Goal: Task Accomplishment & Management: Manage account settings

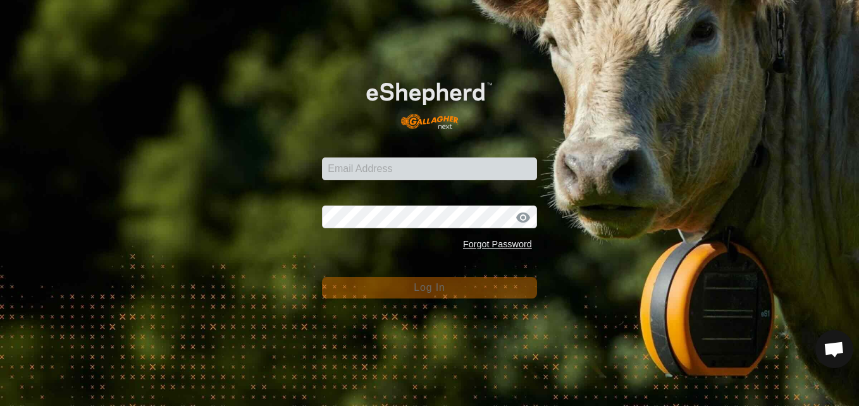
scroll to position [751, 0]
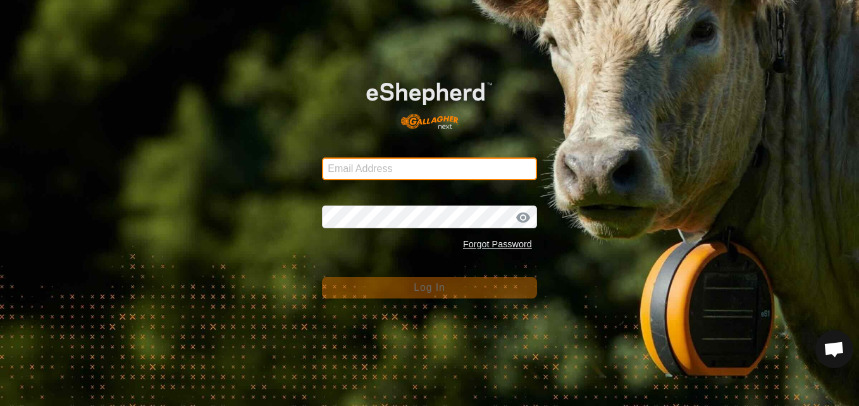
type input "[EMAIL_ADDRESS][DOMAIN_NAME]"
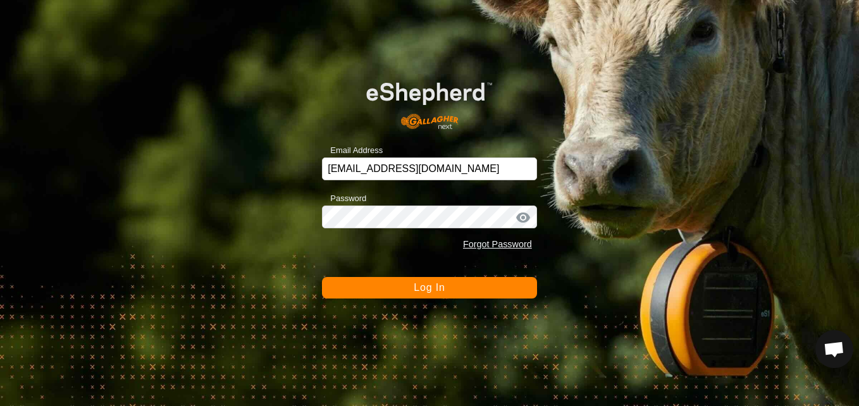
click at [522, 218] on div at bounding box center [523, 217] width 19 height 13
click at [489, 285] on button "Log In" at bounding box center [429, 288] width 215 height 22
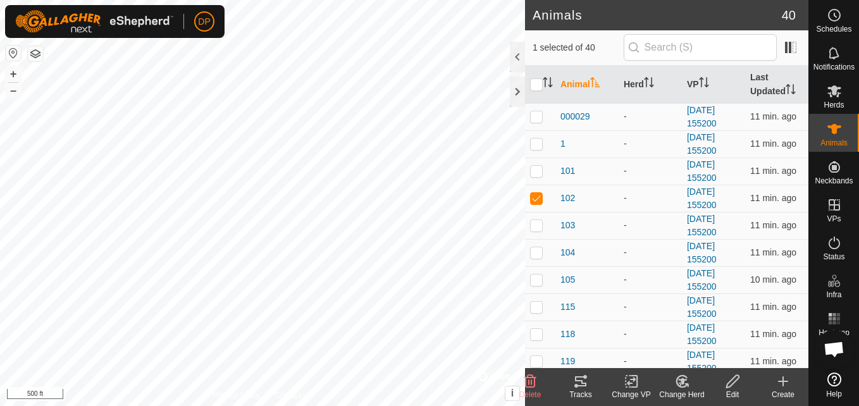
click at [581, 381] on icon at bounding box center [580, 381] width 11 height 10
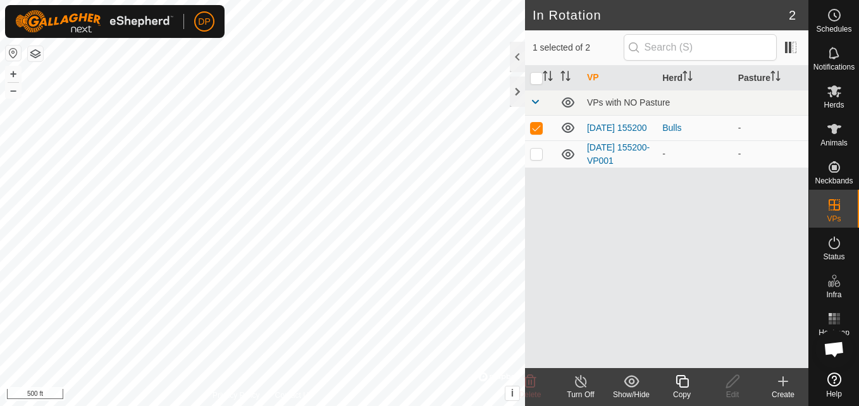
checkbox input "false"
checkbox input "true"
checkbox input "false"
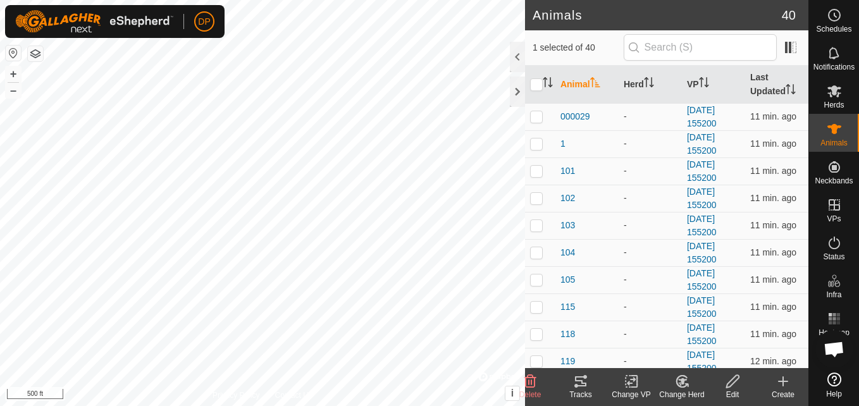
click at [578, 388] on icon at bounding box center [580, 381] width 15 height 15
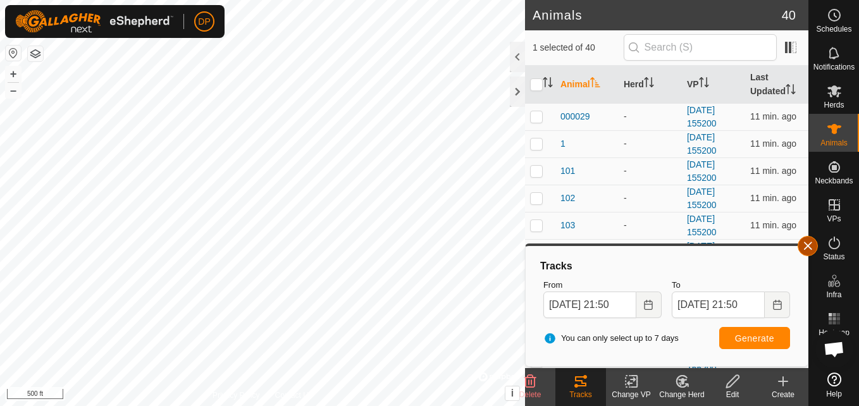
click at [805, 245] on button "button" at bounding box center [807, 246] width 20 height 20
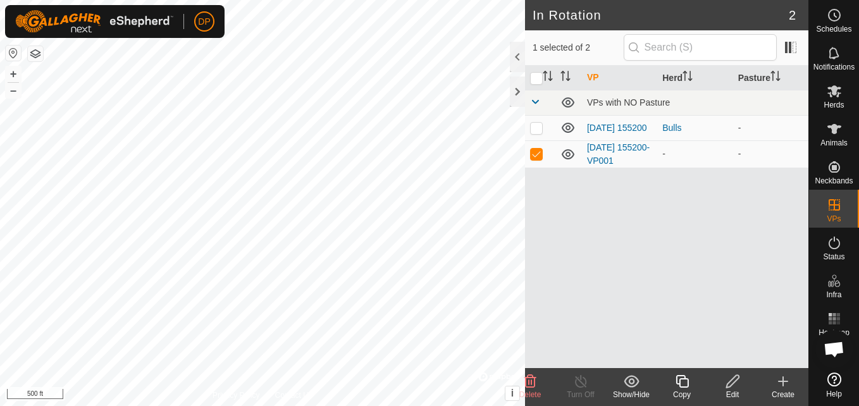
checkbox input "true"
checkbox input "false"
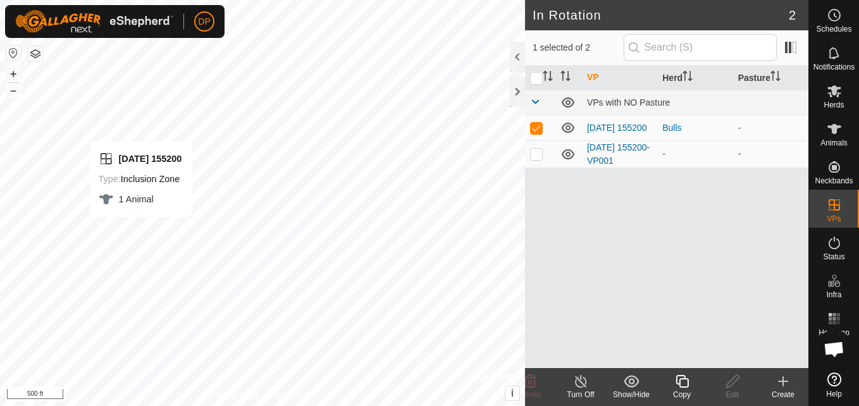
checkbox input "false"
checkbox input "true"
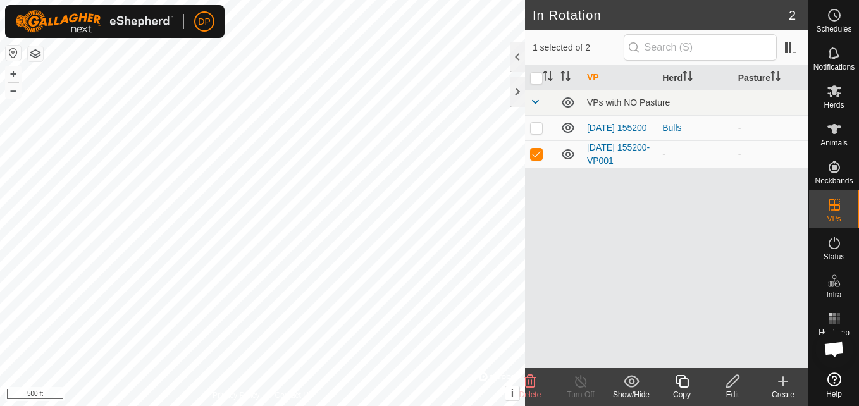
checkbox input "true"
checkbox input "false"
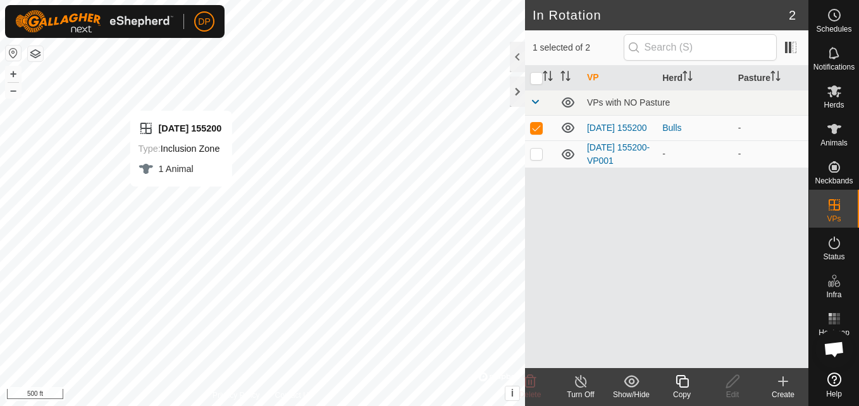
checkbox input "false"
checkbox input "true"
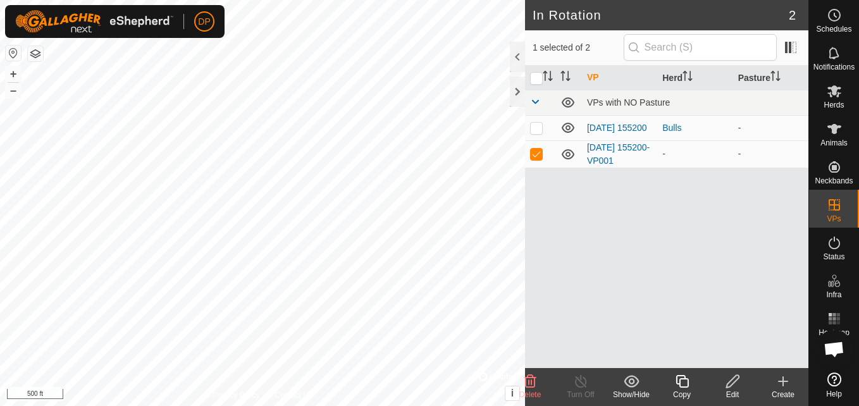
checkbox input "true"
checkbox input "false"
checkbox input "true"
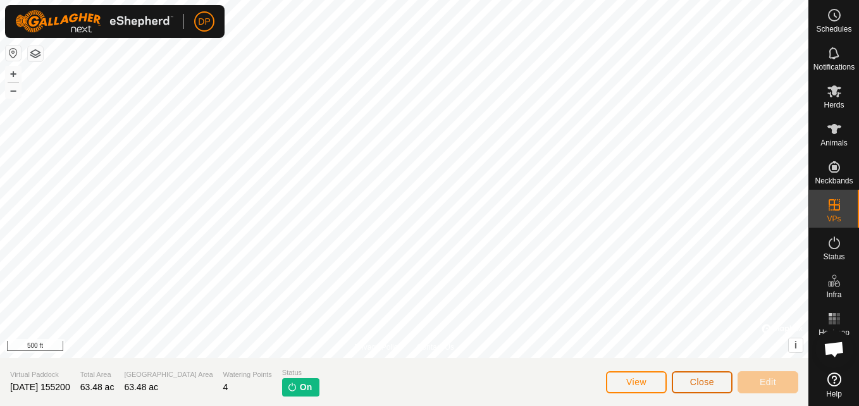
click at [696, 383] on span "Close" at bounding box center [702, 382] width 24 height 10
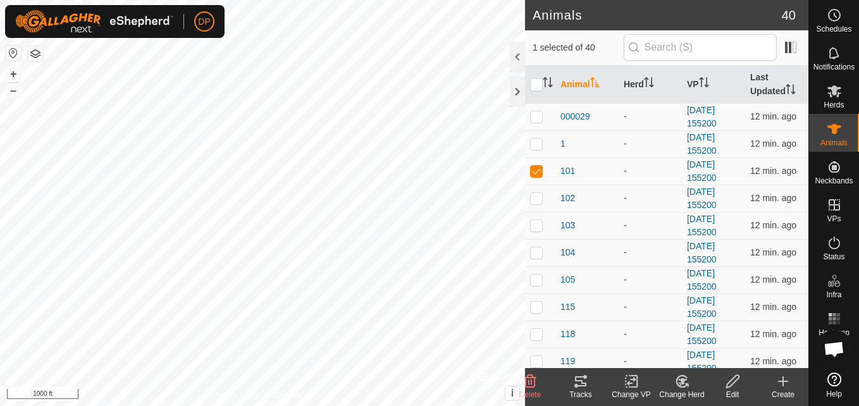
click at [580, 385] on icon at bounding box center [580, 381] width 11 height 10
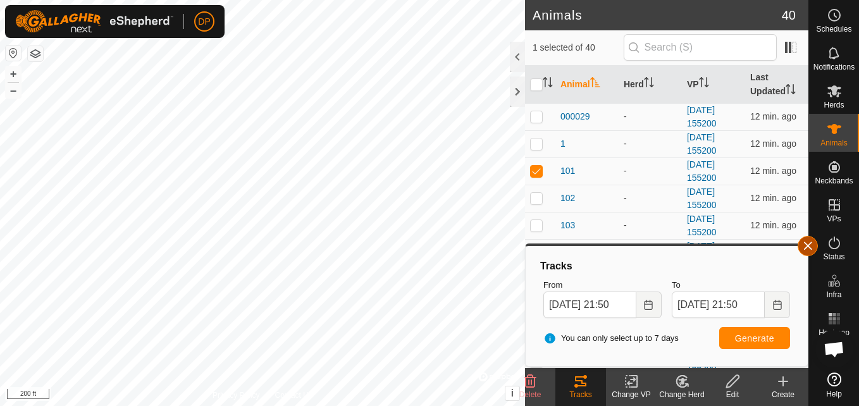
click at [803, 245] on button "button" at bounding box center [807, 246] width 20 height 20
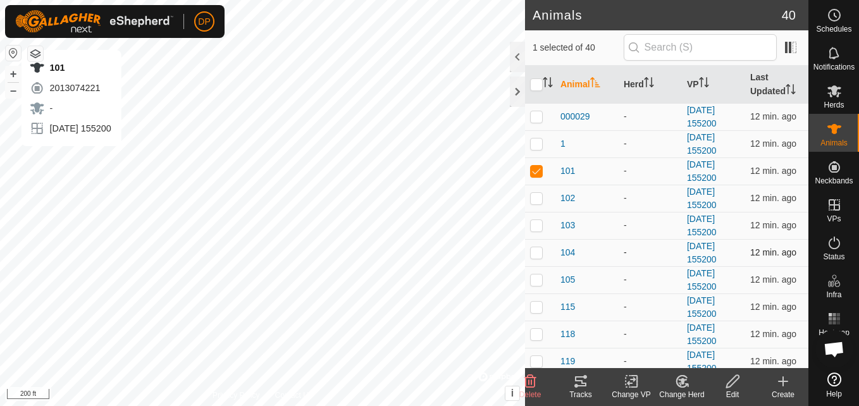
checkbox input "false"
click at [573, 383] on icon at bounding box center [580, 381] width 15 height 15
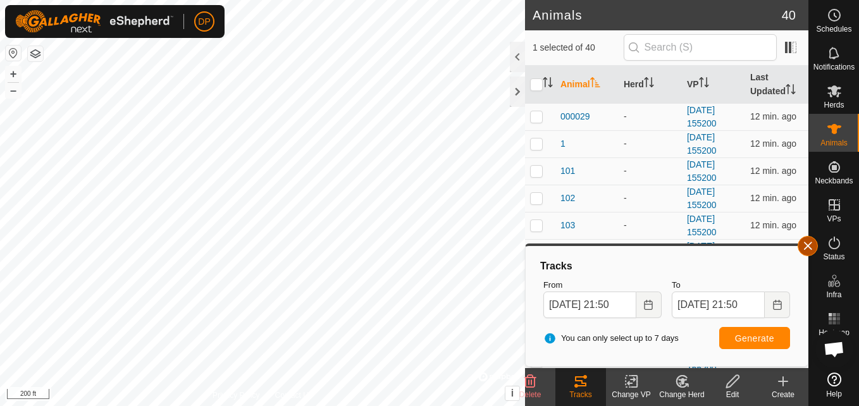
click at [807, 246] on button "button" at bounding box center [807, 246] width 20 height 20
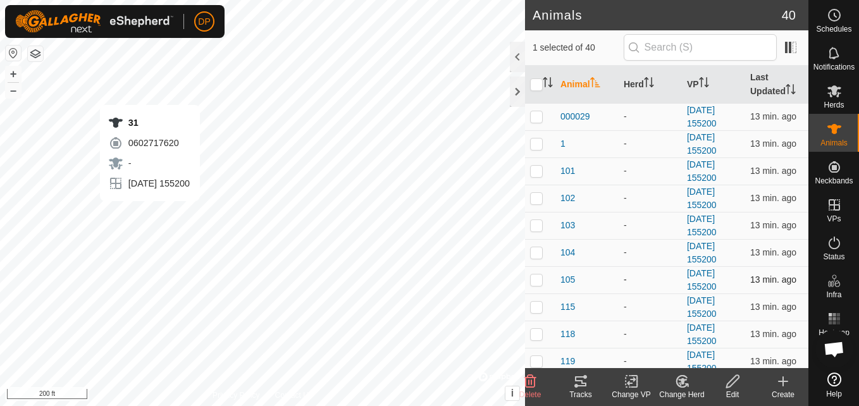
checkbox input "false"
checkbox input "true"
click at [578, 378] on icon at bounding box center [580, 381] width 15 height 15
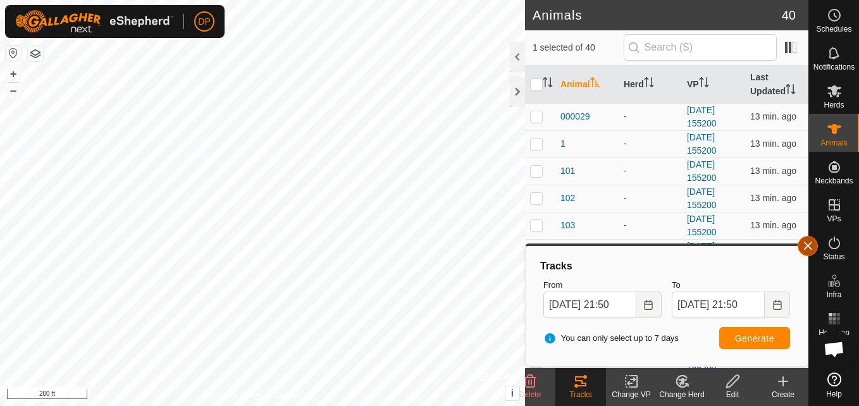
click at [806, 248] on button "button" at bounding box center [807, 246] width 20 height 20
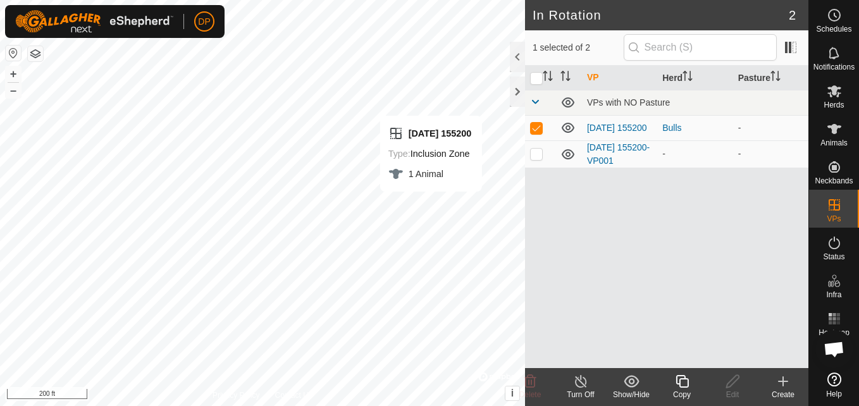
checkbox input "false"
checkbox input "true"
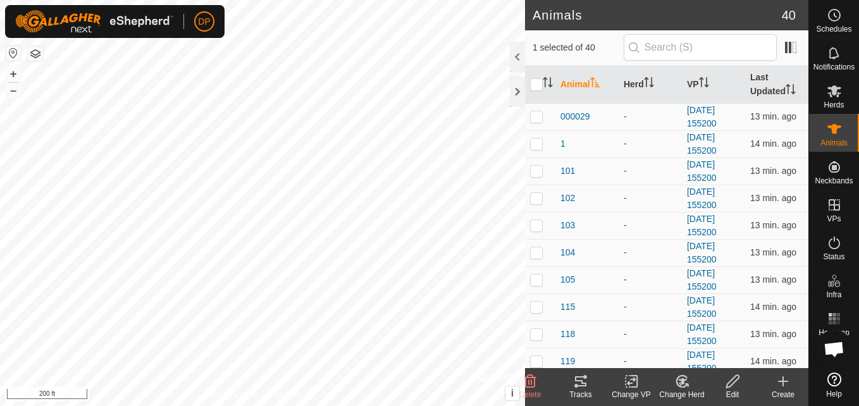
click at [579, 381] on icon at bounding box center [580, 381] width 11 height 10
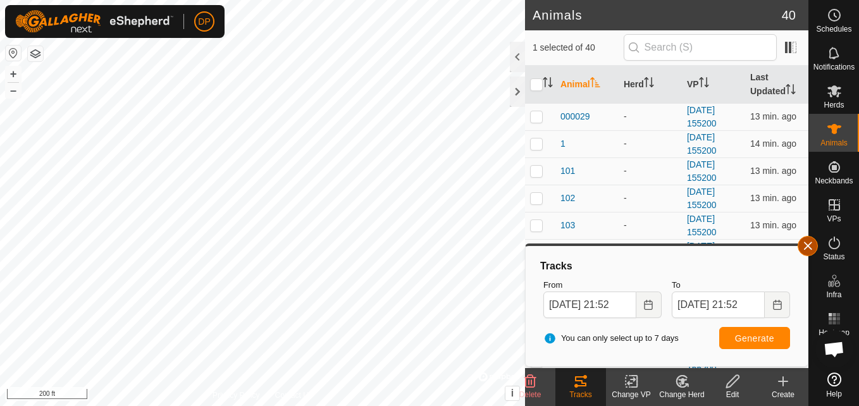
click at [804, 245] on button "button" at bounding box center [807, 246] width 20 height 20
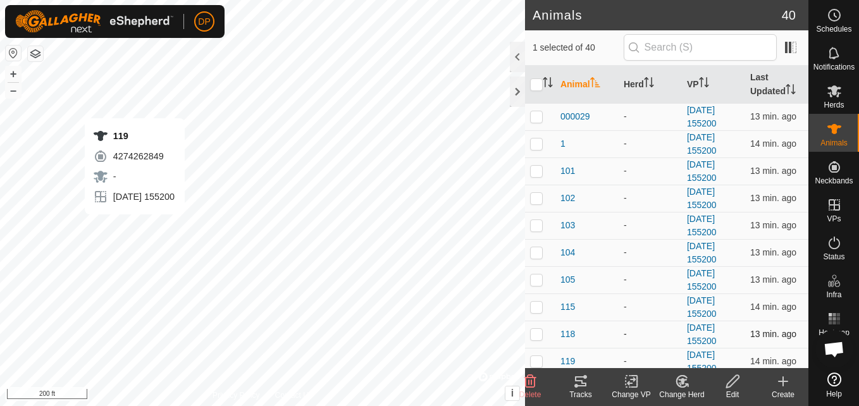
checkbox input "true"
checkbox input "false"
click at [579, 385] on icon at bounding box center [580, 381] width 11 height 10
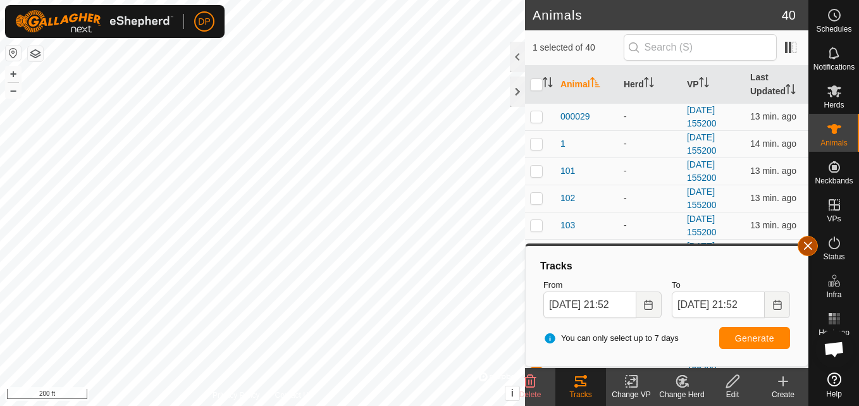
click at [811, 240] on button "button" at bounding box center [807, 246] width 20 height 20
click at [811, 240] on div "Status" at bounding box center [834, 247] width 50 height 38
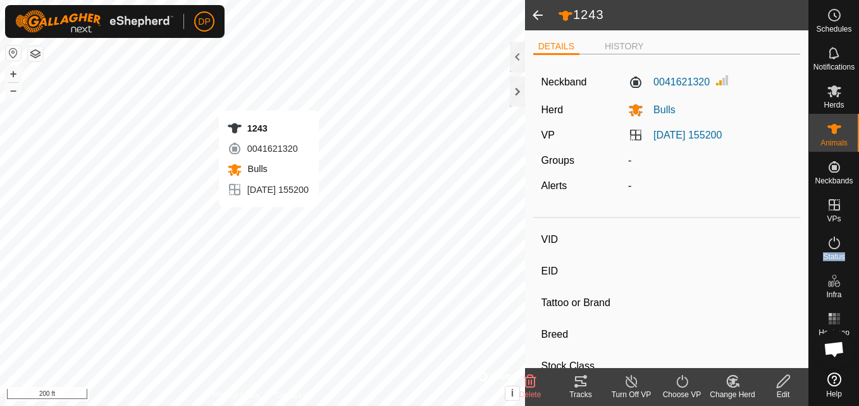
type input "1243"
type input "-"
type input "angus"
type input "-"
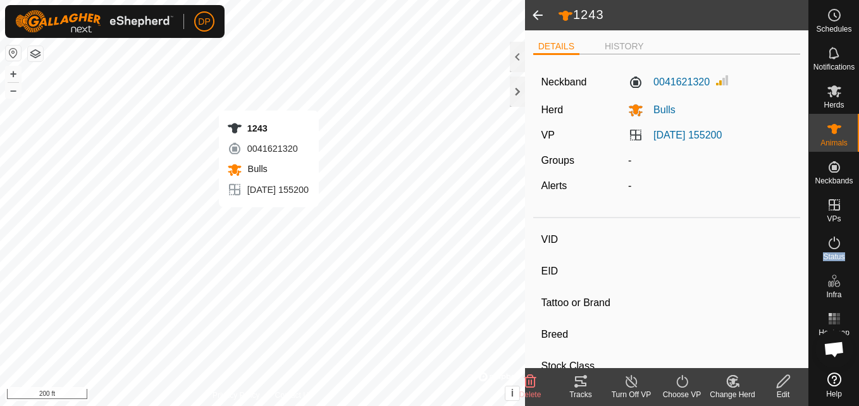
type input "0 kg"
type input "-"
click at [581, 380] on icon at bounding box center [580, 381] width 11 height 10
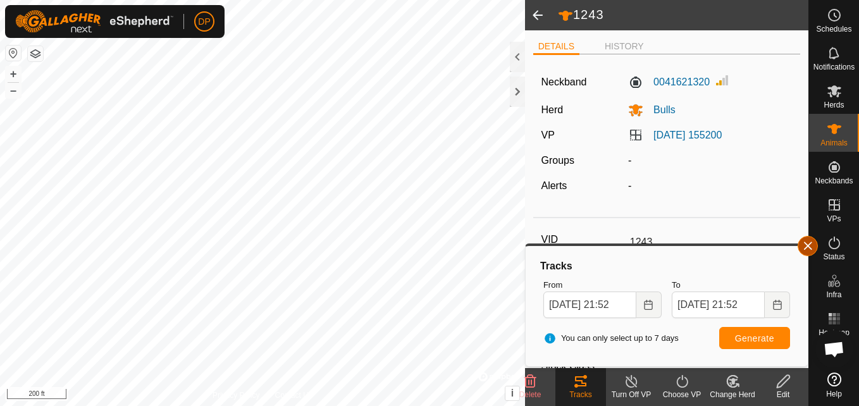
click at [803, 242] on button "button" at bounding box center [807, 246] width 20 height 20
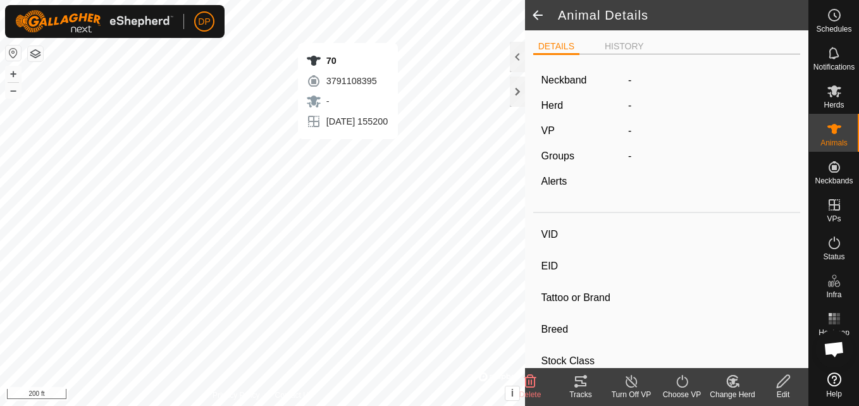
type input "70"
type input "-"
type input "angus"
type input "-"
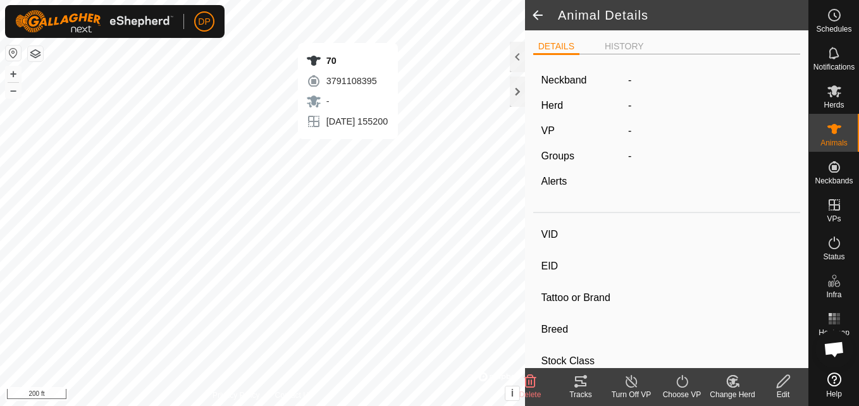
type input "0 kg"
type input "-"
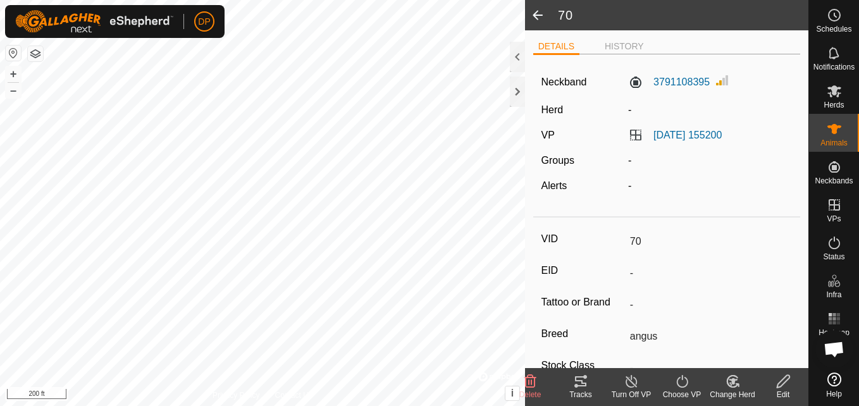
click at [581, 381] on icon at bounding box center [580, 381] width 11 height 10
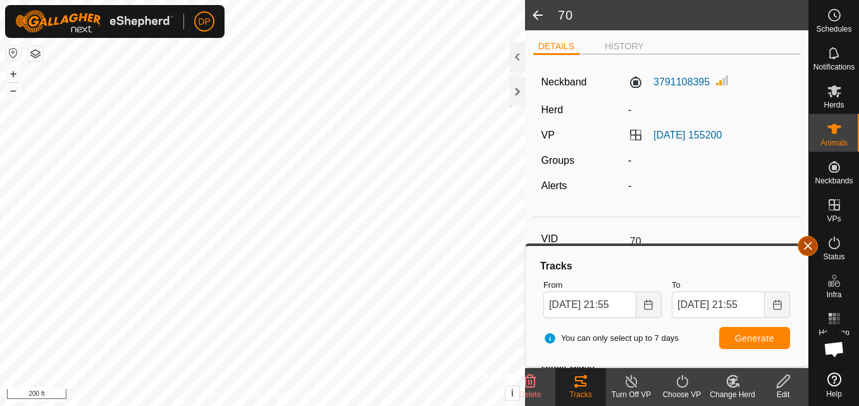
click at [806, 245] on button "button" at bounding box center [807, 246] width 20 height 20
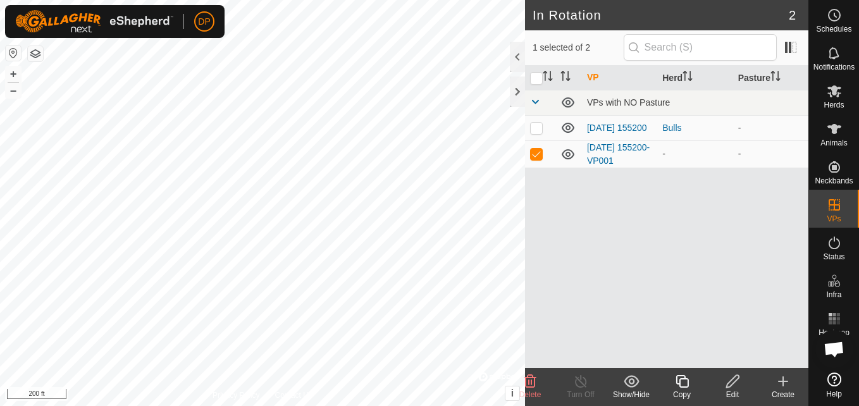
checkbox input "true"
checkbox input "false"
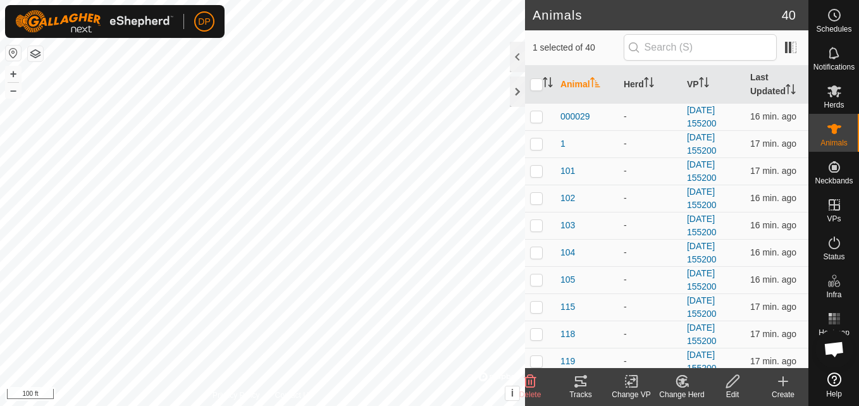
click at [579, 383] on icon at bounding box center [580, 381] width 15 height 15
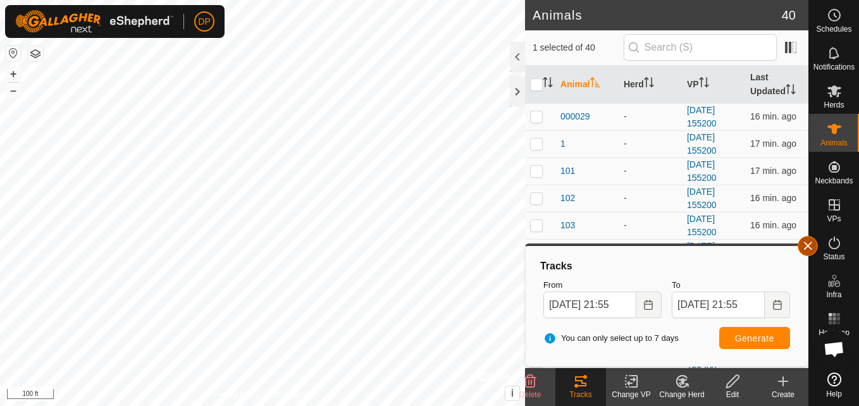
click at [808, 243] on button "button" at bounding box center [807, 246] width 20 height 20
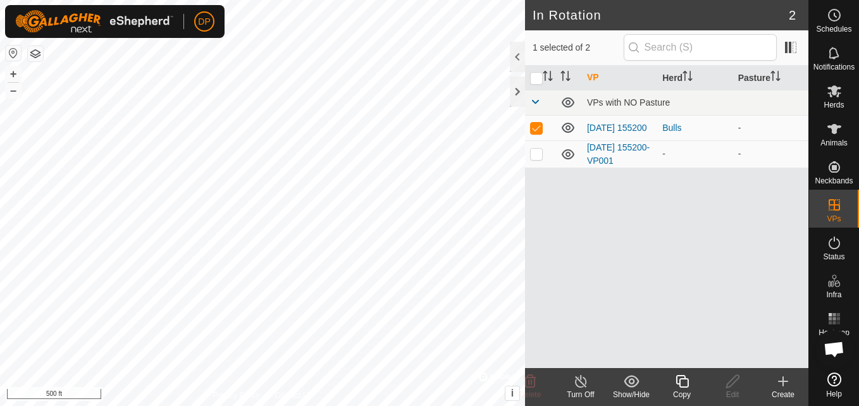
checkbox input "false"
checkbox input "true"
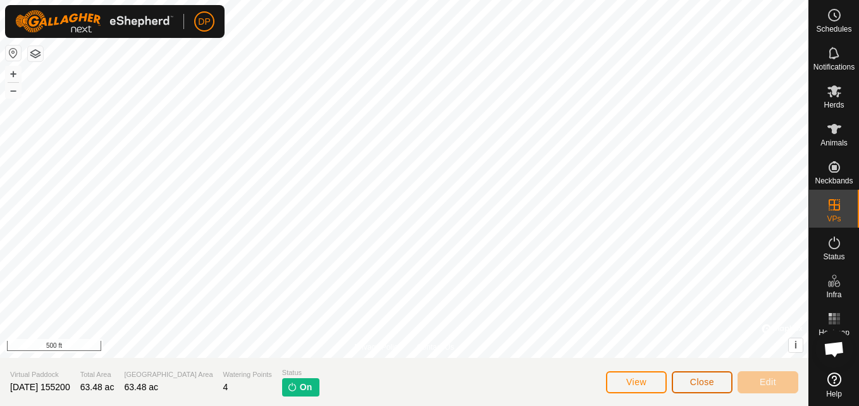
click at [693, 380] on span "Close" at bounding box center [702, 382] width 24 height 10
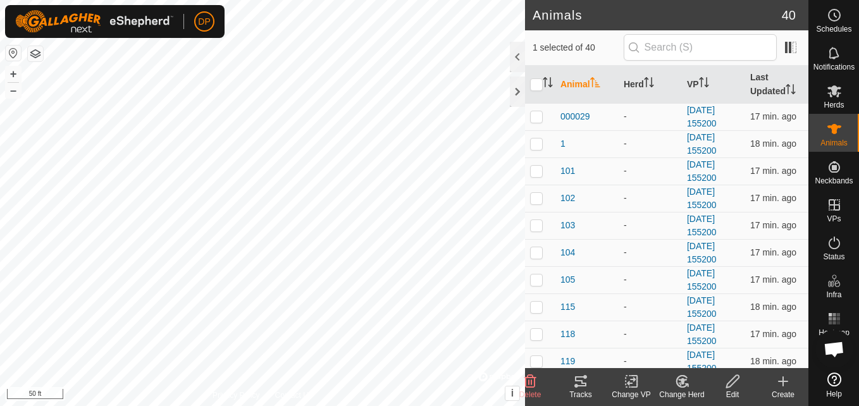
click at [582, 382] on icon at bounding box center [580, 381] width 11 height 10
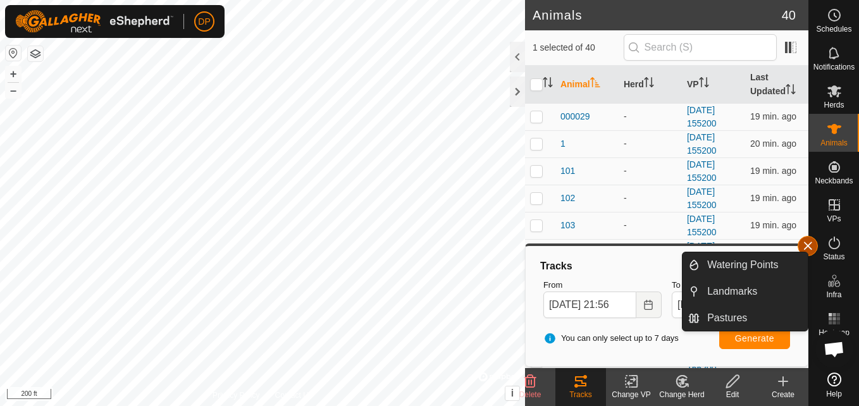
click at [807, 242] on button "button" at bounding box center [807, 246] width 20 height 20
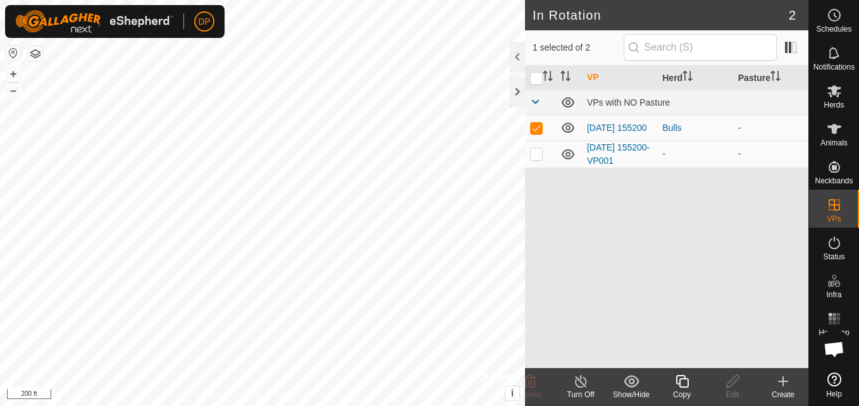
checkbox input "false"
checkbox input "true"
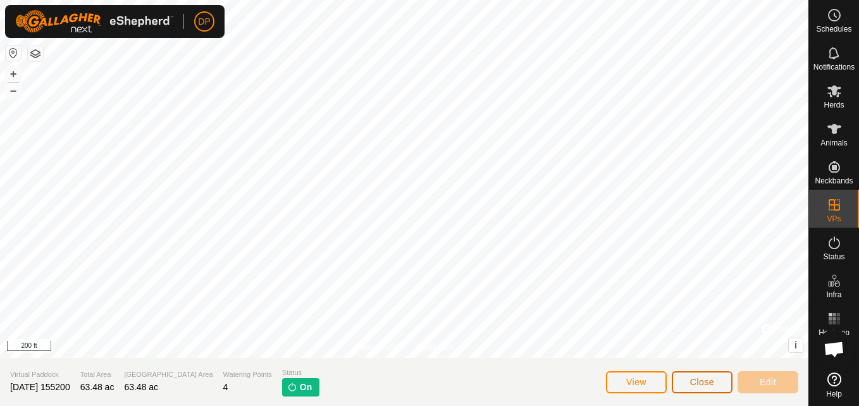
drag, startPoint x: 529, startPoint y: 235, endPoint x: 694, endPoint y: 390, distance: 226.4
click at [694, 390] on button "Close" at bounding box center [702, 382] width 61 height 22
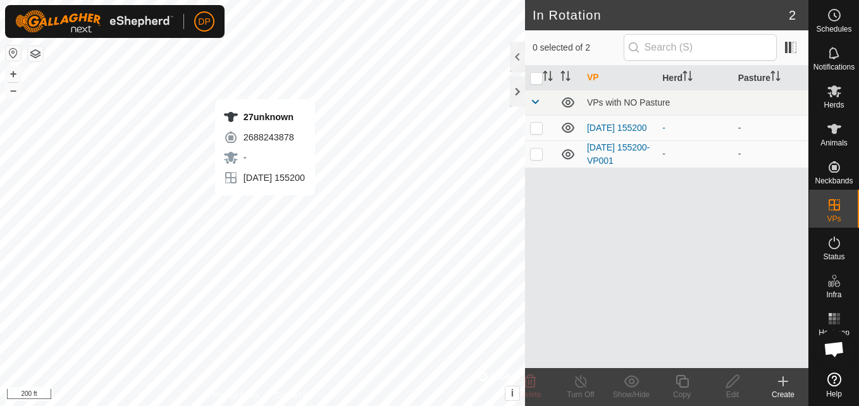
scroll to position [751, 0]
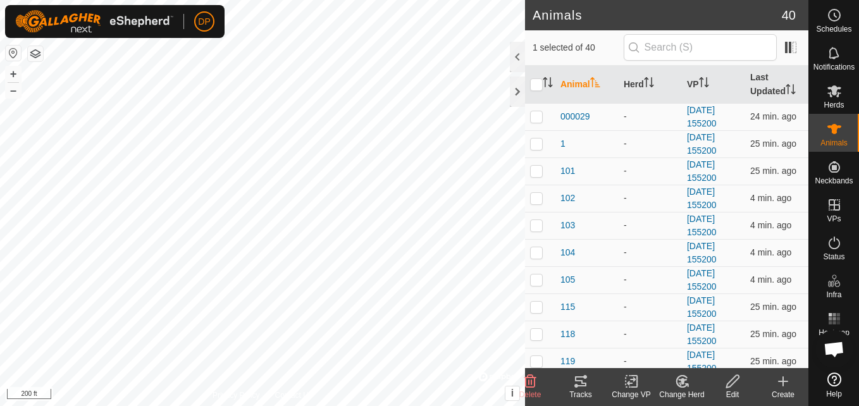
click at [581, 383] on icon at bounding box center [580, 381] width 11 height 10
click at [579, 379] on icon at bounding box center [580, 381] width 15 height 15
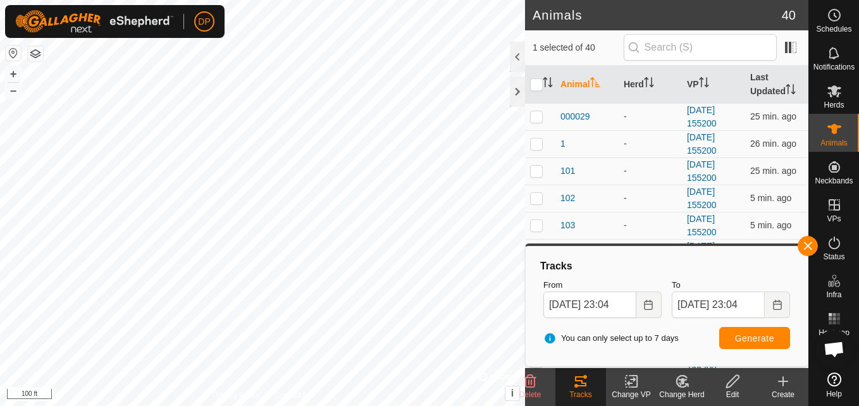
checkbox input "true"
checkbox input "false"
click at [805, 243] on button "button" at bounding box center [807, 246] width 20 height 20
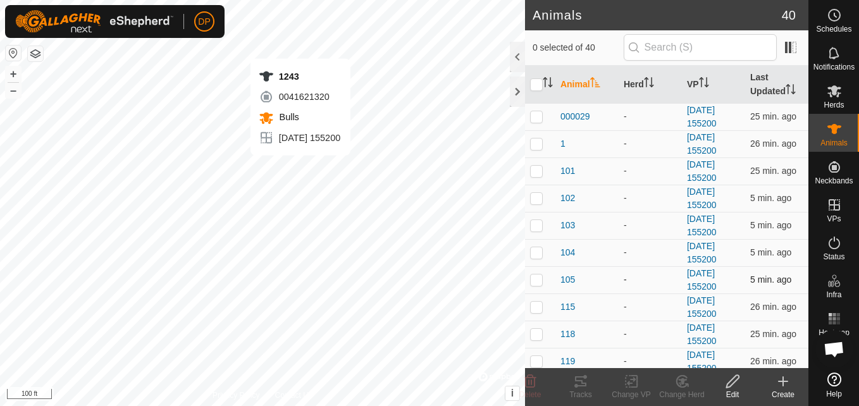
checkbox input "true"
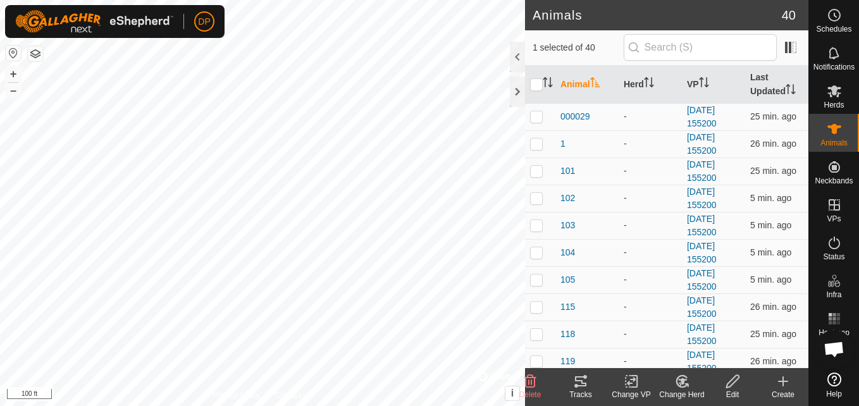
click at [581, 385] on icon at bounding box center [580, 381] width 15 height 15
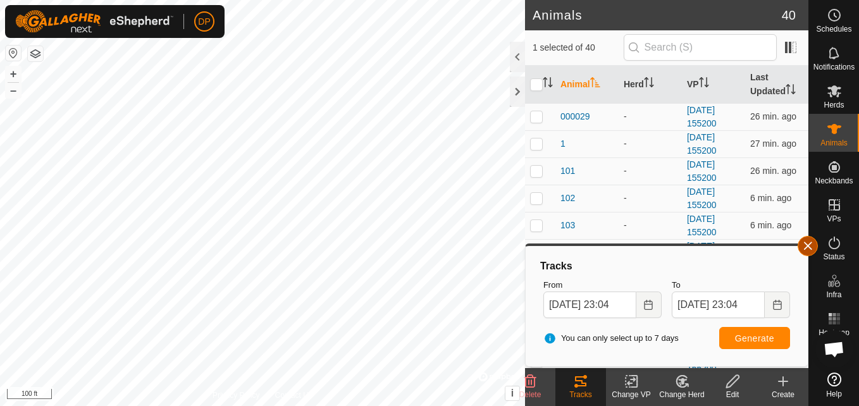
click at [808, 247] on button "button" at bounding box center [807, 246] width 20 height 20
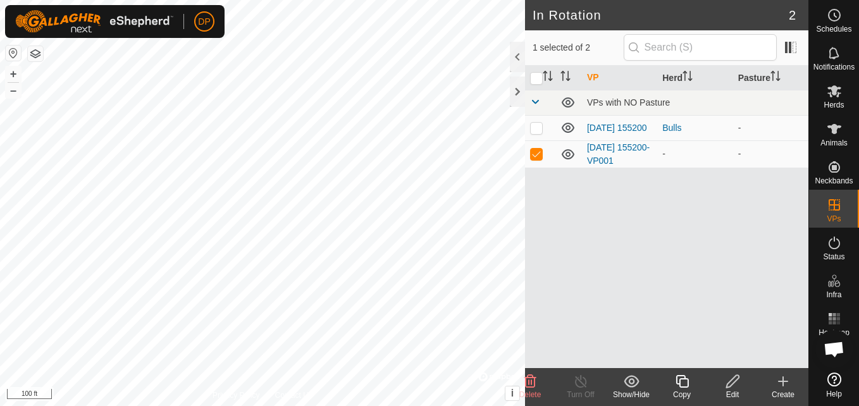
checkbox input "true"
checkbox input "false"
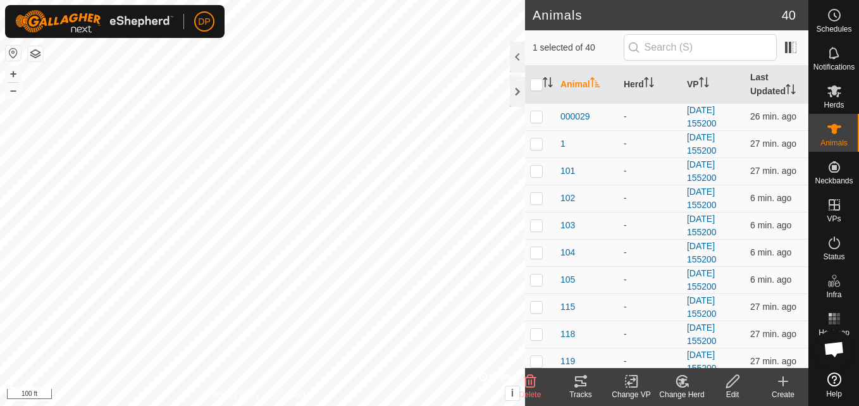
checkbox input "false"
